Goal: Information Seeking & Learning: Check status

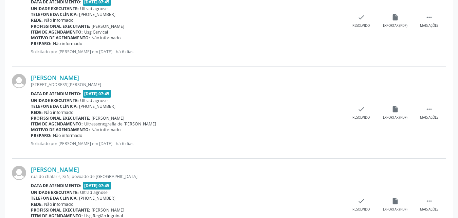
scroll to position [1412, 0]
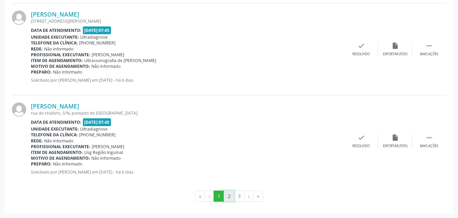
click at [229, 194] on button "2" at bounding box center [229, 197] width 11 height 12
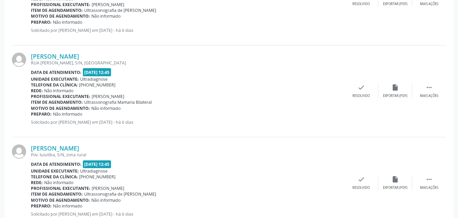
scroll to position [1394, 0]
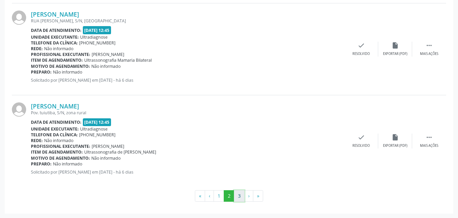
click at [236, 193] on button "3" at bounding box center [239, 196] width 11 height 12
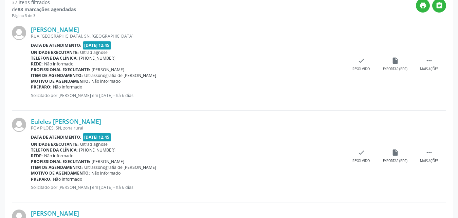
scroll to position [196, 0]
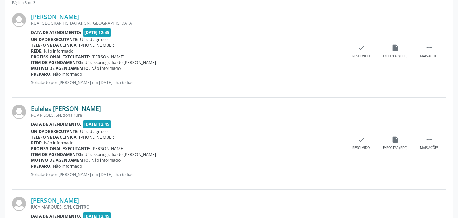
click at [63, 111] on link "Euleles [PERSON_NAME]" at bounding box center [66, 108] width 70 height 7
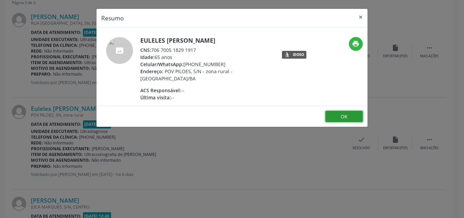
click at [342, 120] on button "OK" at bounding box center [343, 117] width 37 height 12
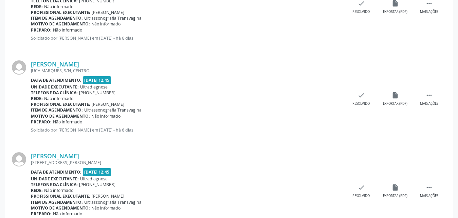
scroll to position [451, 0]
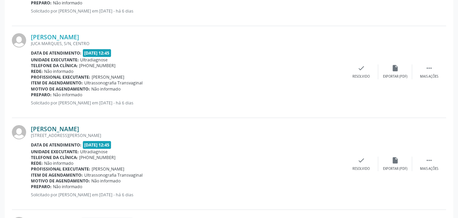
click at [73, 131] on link "[PERSON_NAME]" at bounding box center [55, 128] width 48 height 7
click at [73, 132] on link "[PERSON_NAME]" at bounding box center [55, 128] width 48 height 7
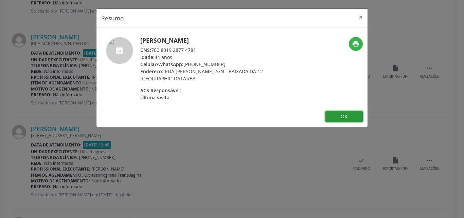
click at [350, 122] on button "OK" at bounding box center [343, 117] width 37 height 12
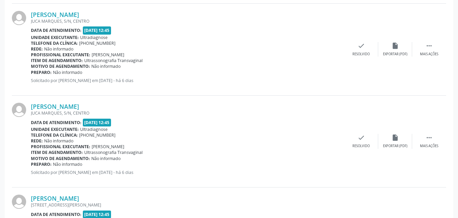
scroll to position [379, 0]
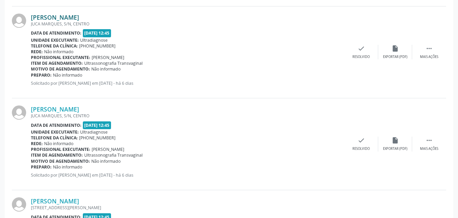
click at [64, 19] on link "[PERSON_NAME]" at bounding box center [55, 17] width 48 height 7
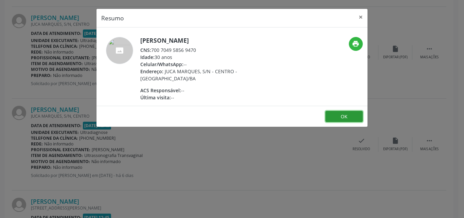
click at [337, 122] on button "OK" at bounding box center [343, 117] width 37 height 12
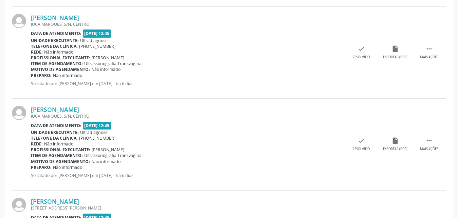
drag, startPoint x: 457, startPoint y: 124, endPoint x: 462, endPoint y: 96, distance: 28.0
click at [344, 118] on div "[PERSON_NAME] [GEOGRAPHIC_DATA], S/N, CENTRO Data de atendimento: [DATE] 12:45 …" at bounding box center [229, 145] width 434 height 92
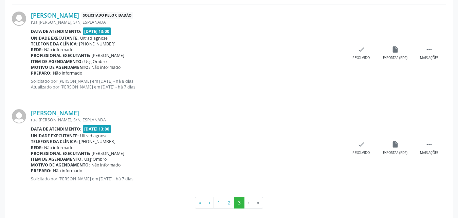
scroll to position [664, 0]
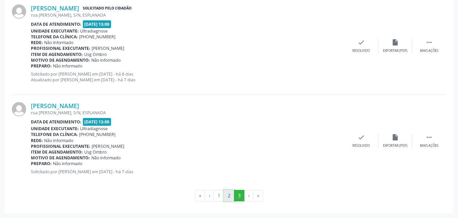
click at [227, 197] on button "2" at bounding box center [229, 196] width 11 height 12
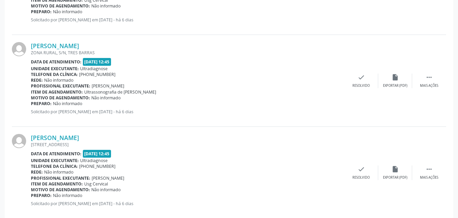
scroll to position [587, 0]
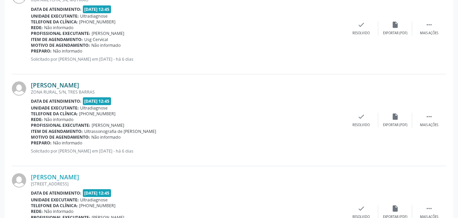
click at [46, 87] on link "[PERSON_NAME]" at bounding box center [55, 84] width 48 height 7
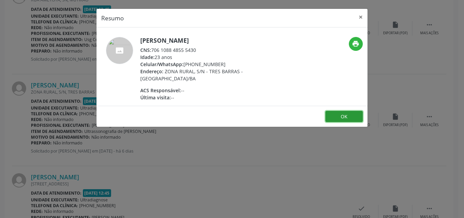
click at [350, 118] on button "OK" at bounding box center [343, 117] width 37 height 12
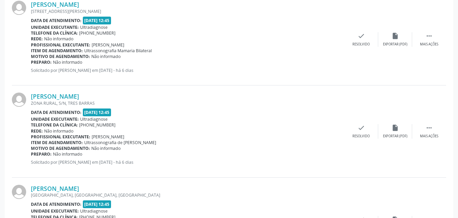
scroll to position [868, 0]
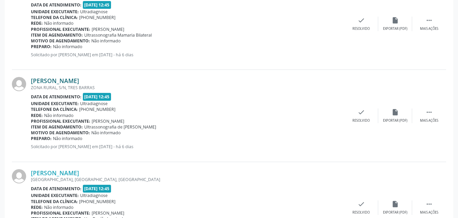
click at [79, 80] on link "[PERSON_NAME]" at bounding box center [55, 80] width 48 height 7
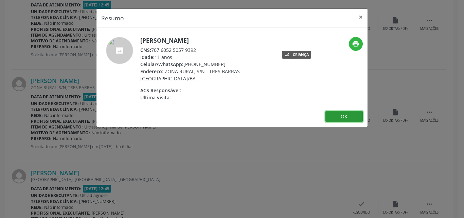
click at [337, 114] on button "OK" at bounding box center [343, 117] width 37 height 12
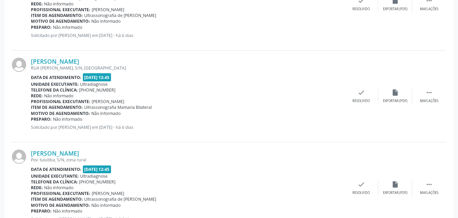
scroll to position [1394, 0]
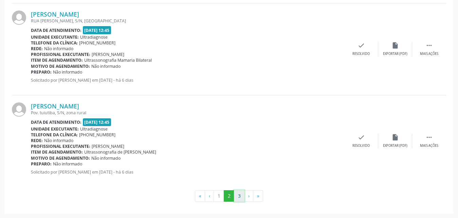
click at [240, 200] on button "3" at bounding box center [239, 196] width 11 height 12
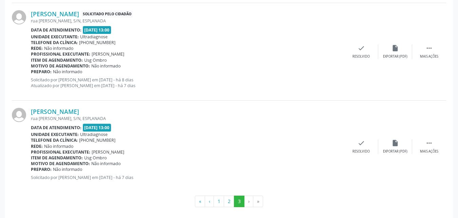
scroll to position [660, 0]
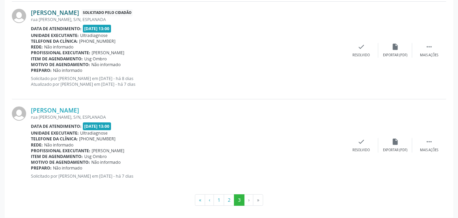
click at [45, 14] on link "[PERSON_NAME]" at bounding box center [55, 12] width 48 height 7
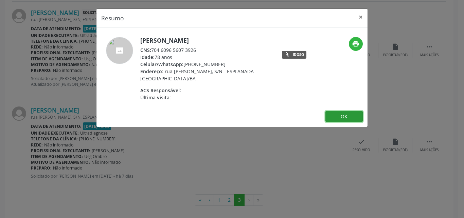
click at [335, 117] on button "OK" at bounding box center [343, 117] width 37 height 12
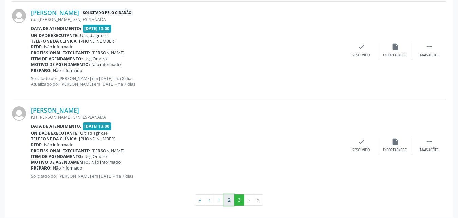
click at [228, 203] on button "2" at bounding box center [229, 200] width 11 height 12
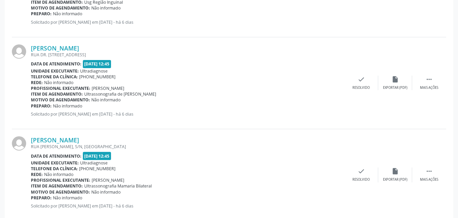
scroll to position [1277, 0]
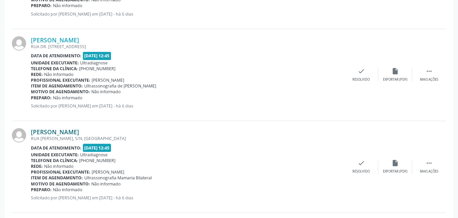
click at [45, 133] on link "[PERSON_NAME]" at bounding box center [55, 131] width 48 height 7
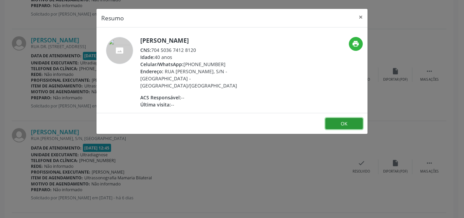
click at [338, 118] on button "OK" at bounding box center [343, 124] width 37 height 12
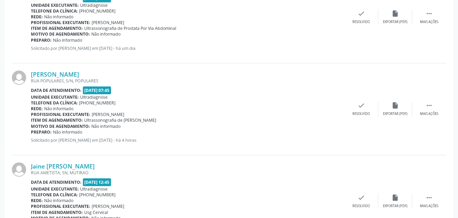
scroll to position [438, 0]
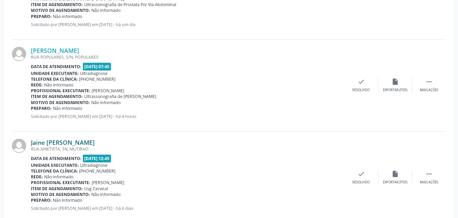
click at [59, 144] on link "Jaine [PERSON_NAME]" at bounding box center [63, 142] width 64 height 7
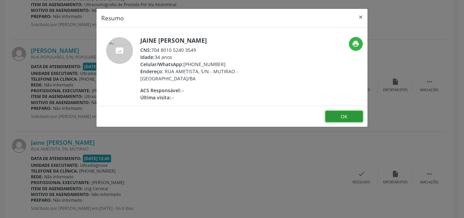
click at [353, 117] on button "OK" at bounding box center [343, 117] width 37 height 12
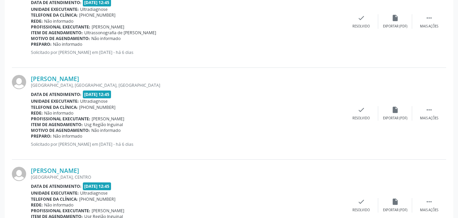
scroll to position [1394, 0]
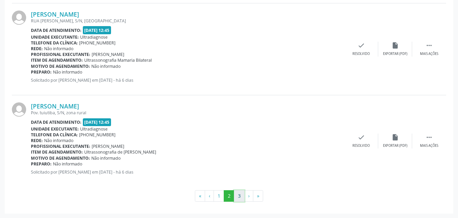
click at [238, 197] on button "3" at bounding box center [239, 196] width 11 height 12
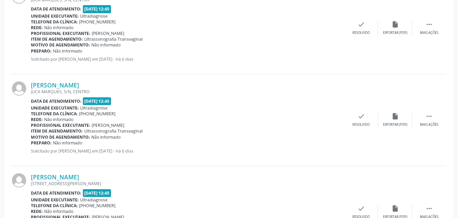
scroll to position [406, 0]
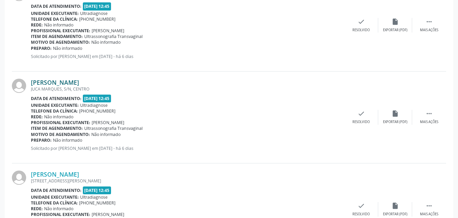
click at [42, 85] on link "[PERSON_NAME]" at bounding box center [55, 82] width 48 height 7
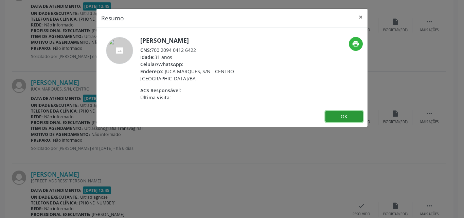
click at [355, 116] on button "OK" at bounding box center [343, 117] width 37 height 12
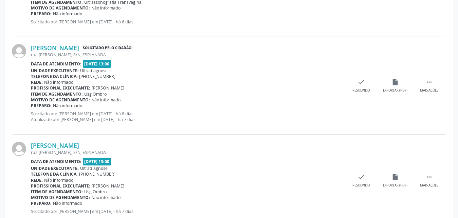
scroll to position [664, 0]
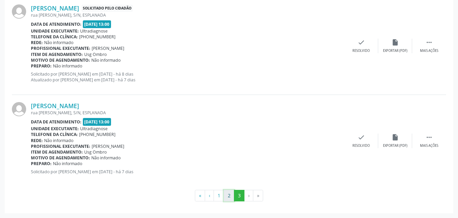
click at [232, 197] on button "2" at bounding box center [229, 196] width 11 height 12
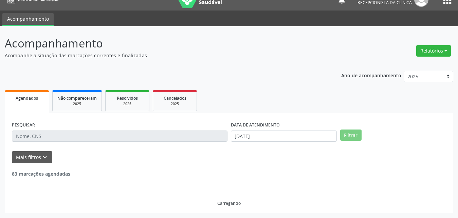
scroll to position [11, 0]
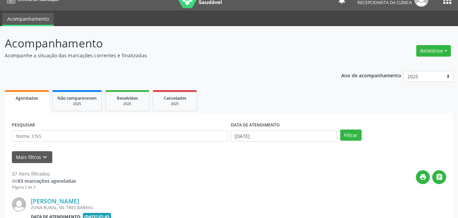
drag, startPoint x: 458, startPoint y: 22, endPoint x: 417, endPoint y: 70, distance: 62.6
click at [454, 63] on div "Central de Marcação notifications [PERSON_NAME] Recepcionista da clínica  Conf…" at bounding box center [229, 98] width 458 height 218
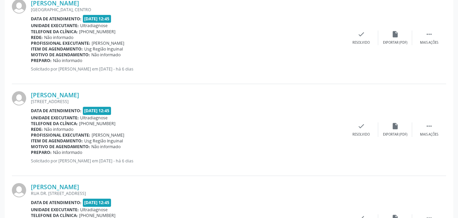
scroll to position [1072, 0]
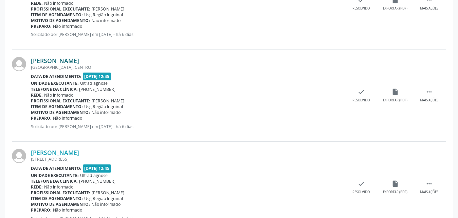
click at [74, 60] on link "[PERSON_NAME]" at bounding box center [55, 60] width 48 height 7
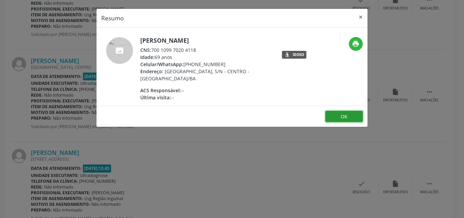
click at [345, 117] on button "OK" at bounding box center [343, 117] width 37 height 12
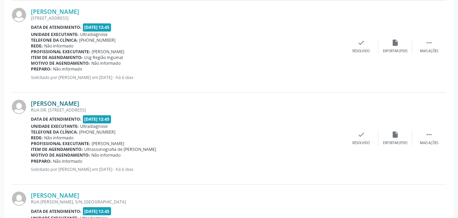
scroll to position [1213, 0]
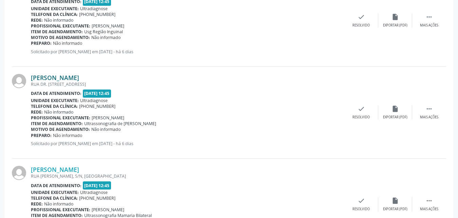
click at [56, 81] on link "[PERSON_NAME]" at bounding box center [55, 77] width 48 height 7
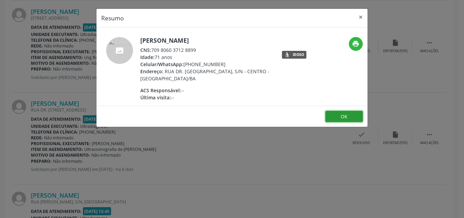
click at [344, 115] on button "OK" at bounding box center [343, 117] width 37 height 12
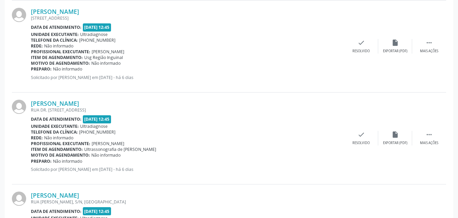
scroll to position [1178, 0]
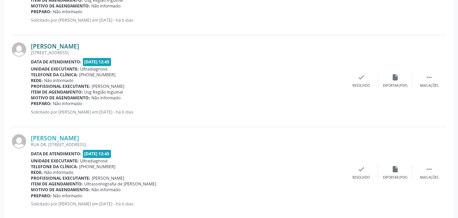
click at [62, 45] on div "[PERSON_NAME] [STREET_ADDRESS] Data de atendimento: [DATE] 12:45 Unidade execut…" at bounding box center [187, 80] width 313 height 77
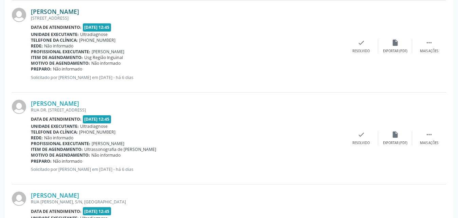
click at [49, 14] on link "[PERSON_NAME]" at bounding box center [55, 11] width 48 height 7
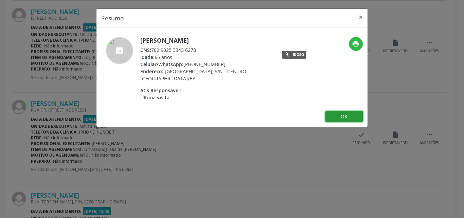
click at [343, 116] on button "OK" at bounding box center [343, 117] width 37 height 12
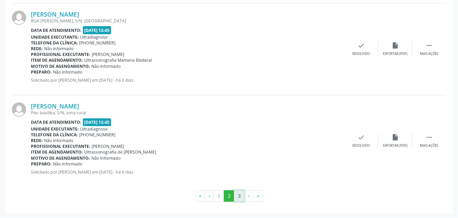
scroll to position [1360, 0]
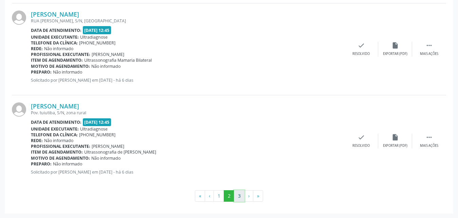
click at [236, 194] on button "3" at bounding box center [239, 196] width 11 height 12
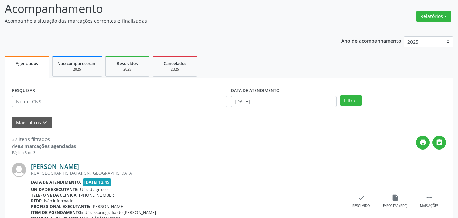
scroll to position [11, 0]
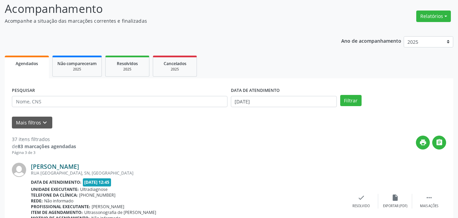
click at [72, 203] on span "Não informado" at bounding box center [58, 201] width 29 height 6
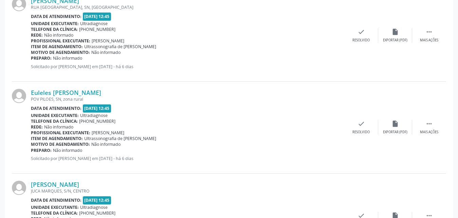
scroll to position [177, 0]
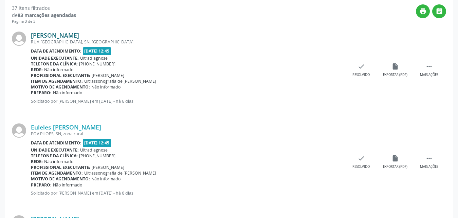
click at [39, 37] on link "[PERSON_NAME]" at bounding box center [55, 35] width 48 height 7
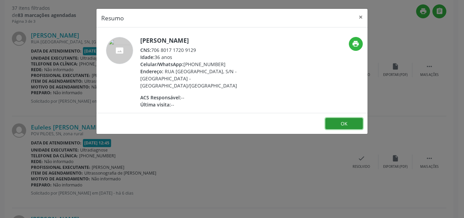
click at [337, 118] on button "OK" at bounding box center [343, 124] width 37 height 12
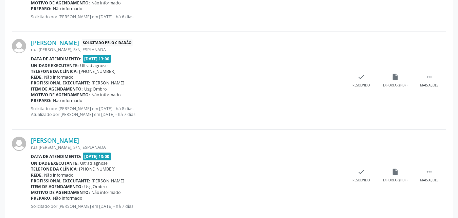
scroll to position [664, 0]
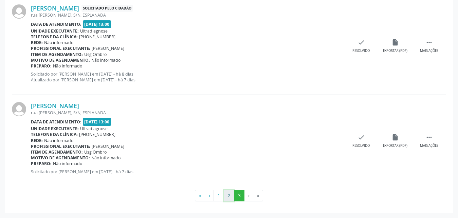
click at [231, 193] on button "2" at bounding box center [229, 196] width 11 height 12
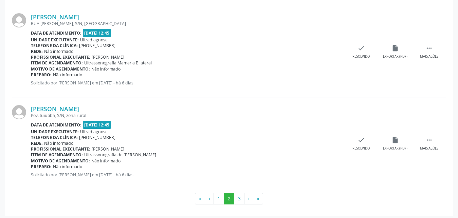
scroll to position [1394, 0]
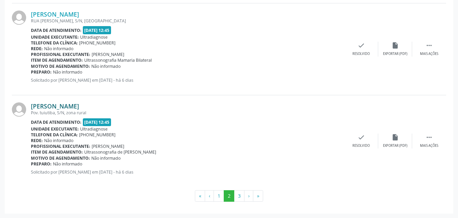
click at [43, 104] on link "[PERSON_NAME]" at bounding box center [55, 106] width 48 height 7
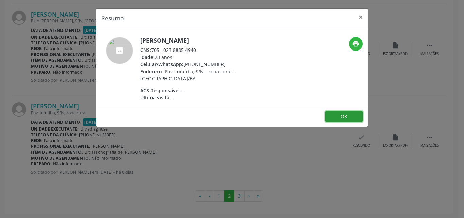
click at [336, 119] on button "OK" at bounding box center [343, 117] width 37 height 12
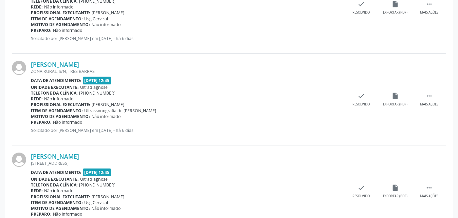
scroll to position [643, 0]
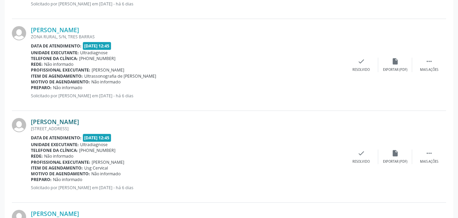
click at [49, 122] on link "[PERSON_NAME]" at bounding box center [55, 121] width 48 height 7
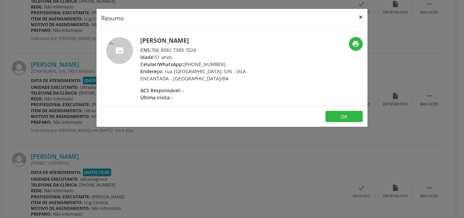
click at [360, 17] on button "×" at bounding box center [361, 17] width 14 height 17
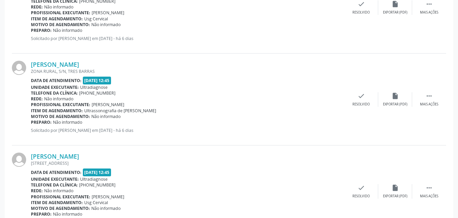
scroll to position [643, 0]
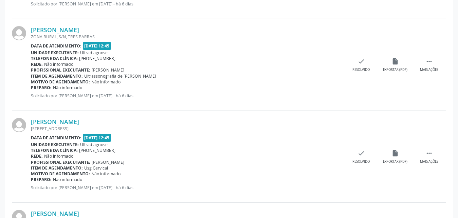
click at [31, 118] on link "[PERSON_NAME]" at bounding box center [55, 121] width 48 height 7
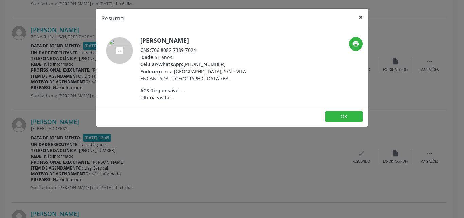
click at [361, 17] on button "×" at bounding box center [361, 17] width 14 height 17
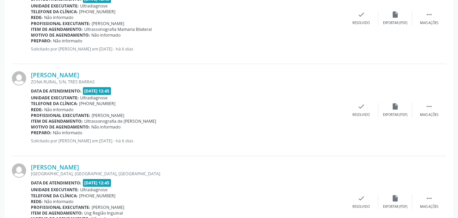
scroll to position [839, 0]
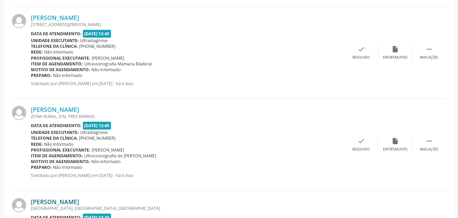
click at [57, 168] on div "[PERSON_NAME] ZONA RURAL, SN, [GEOGRAPHIC_DATA] Data de atendimento: [DATE] 07:…" at bounding box center [229, 53] width 434 height 1380
click at [47, 168] on div "[PERSON_NAME] ZONA RURAL, SN, [GEOGRAPHIC_DATA] Data de atendimento: [DATE] 07:…" at bounding box center [229, 53] width 434 height 1380
click at [58, 202] on link "[PERSON_NAME]" at bounding box center [55, 201] width 48 height 7
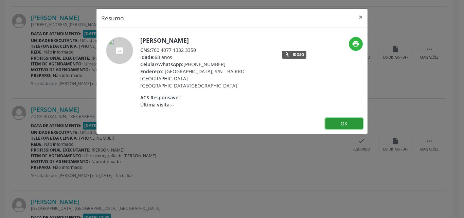
click at [348, 118] on button "OK" at bounding box center [343, 124] width 37 height 12
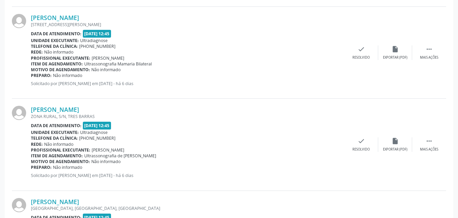
scroll to position [804, 0]
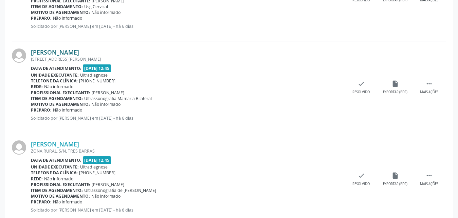
click at [61, 54] on link "[PERSON_NAME]" at bounding box center [55, 52] width 48 height 7
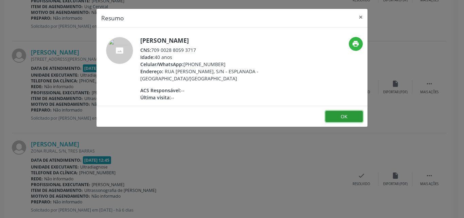
click at [356, 114] on button "OK" at bounding box center [343, 117] width 37 height 12
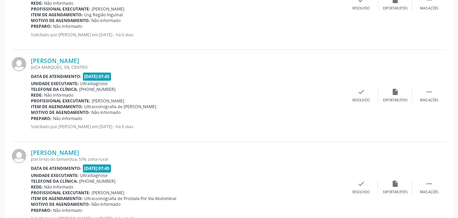
scroll to position [0, 0]
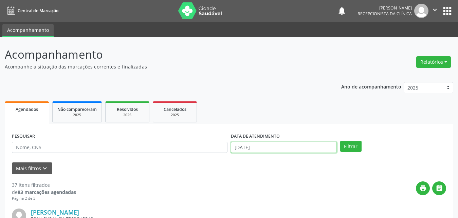
click at [259, 150] on input "[DATE]" at bounding box center [284, 148] width 106 height 12
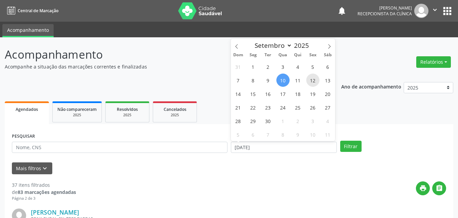
click at [312, 82] on span "12" at bounding box center [312, 80] width 13 height 13
type input "[DATE]"
click at [312, 82] on span "12" at bounding box center [312, 80] width 13 height 13
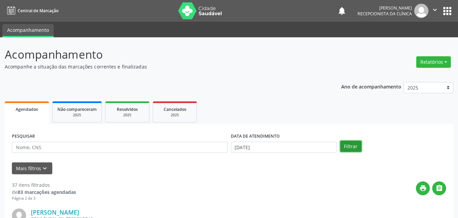
click at [351, 147] on button "Filtrar" at bounding box center [350, 147] width 21 height 12
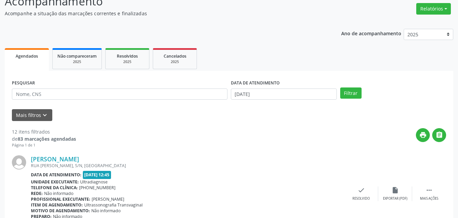
scroll to position [88, 0]
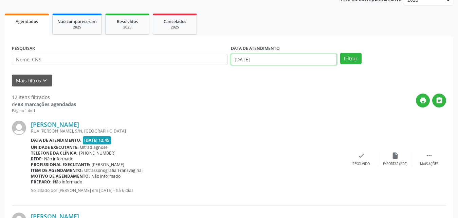
click at [242, 60] on input "[DATE]" at bounding box center [284, 60] width 106 height 12
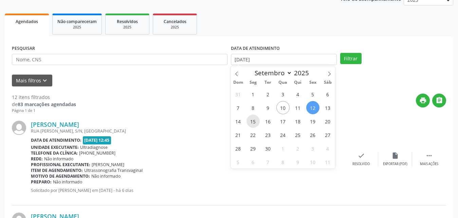
click at [250, 122] on span "15" at bounding box center [252, 121] width 13 height 13
type input "[DATE]"
click at [250, 122] on span "15" at bounding box center [252, 121] width 13 height 13
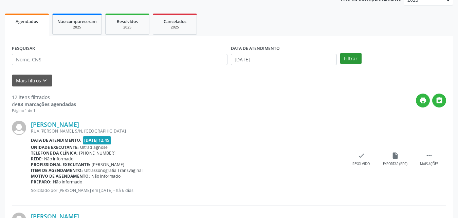
scroll to position [53, 0]
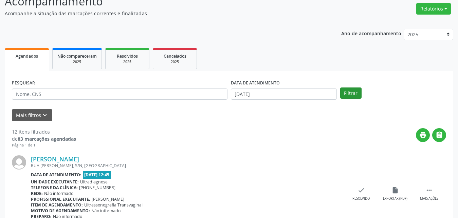
click at [350, 60] on ul "Agendados Não compareceram 2025 Resolvidos 2025 Cancelados 2025" at bounding box center [229, 58] width 448 height 24
click at [347, 95] on button "Filtrar" at bounding box center [350, 94] width 21 height 12
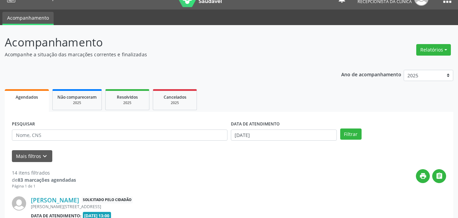
scroll to position [0, 0]
